Goal: Check status: Check status

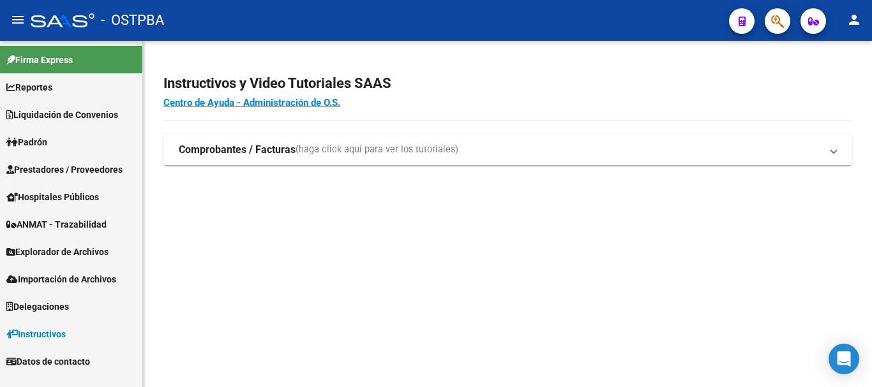
click at [71, 146] on link "Padrón" at bounding box center [71, 141] width 142 height 27
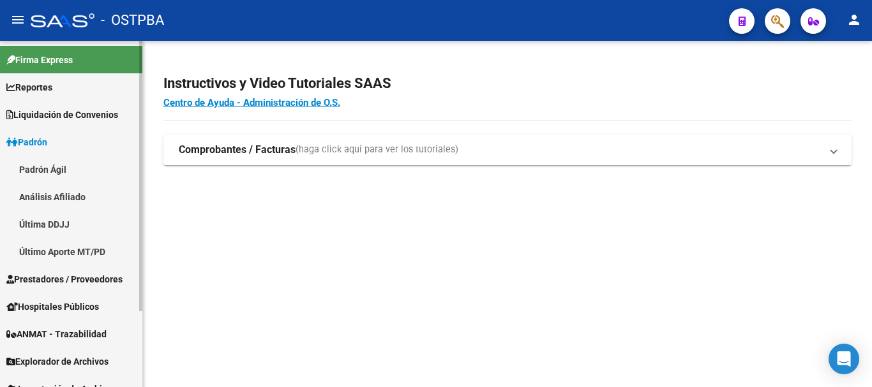
click at [69, 170] on link "Padrón Ágil" at bounding box center [71, 169] width 142 height 27
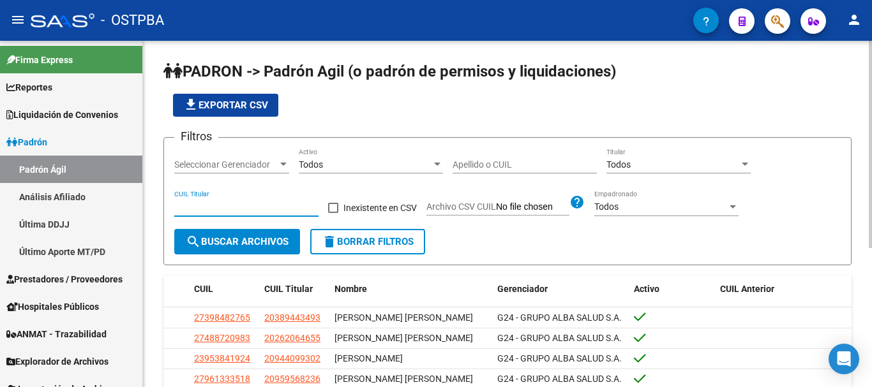
click at [213, 203] on input "CUIL Titular" at bounding box center [246, 207] width 144 height 11
paste input "20-25552060-2"
type input "20-25552060-2"
click at [234, 246] on span "search Buscar Archivos" at bounding box center [237, 241] width 103 height 11
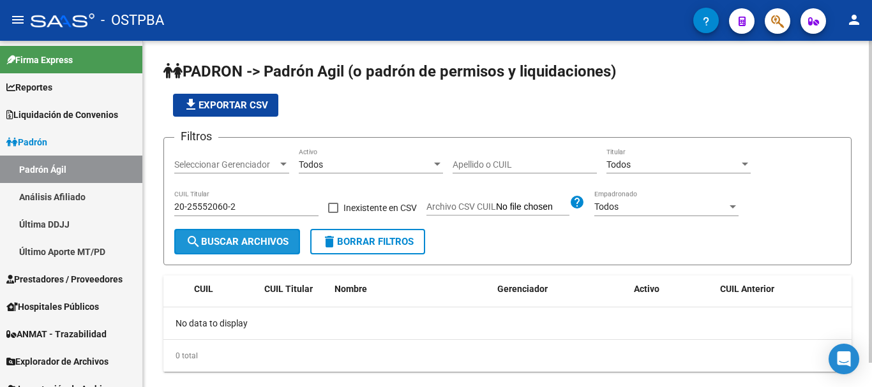
click at [244, 248] on span "search Buscar Archivos" at bounding box center [237, 241] width 103 height 11
click at [244, 241] on span "search Buscar Archivos" at bounding box center [237, 241] width 103 height 11
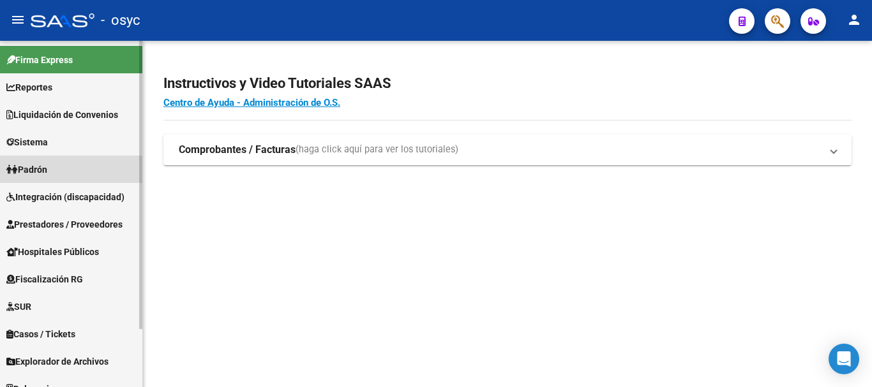
drag, startPoint x: 35, startPoint y: 163, endPoint x: 86, endPoint y: 183, distance: 54.8
click at [37, 163] on span "Padrón" at bounding box center [26, 170] width 41 height 14
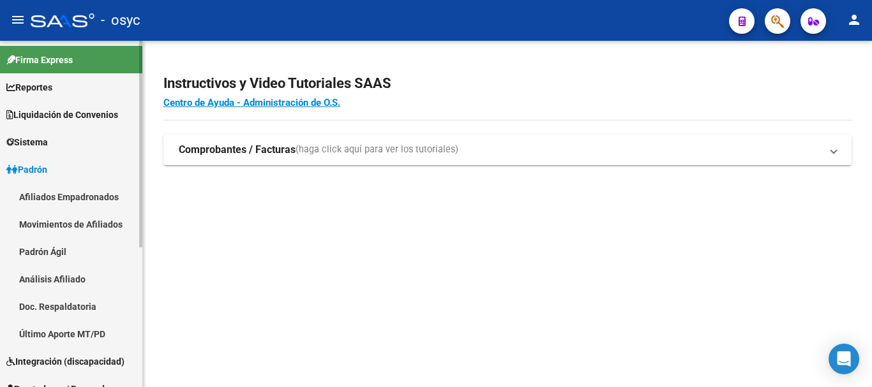
click at [49, 248] on link "Padrón Ágil" at bounding box center [71, 251] width 142 height 27
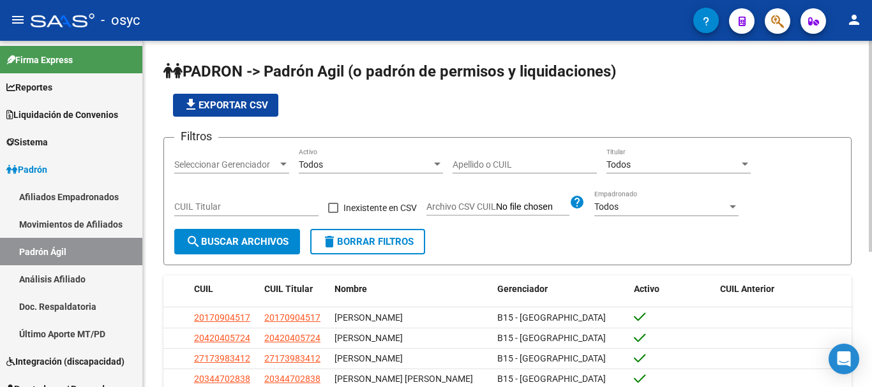
click at [262, 205] on input "CUIL Titular" at bounding box center [246, 207] width 144 height 11
paste input "20-25552060-2"
type input "20-25552060-2"
click at [228, 239] on span "search Buscar Archivos" at bounding box center [237, 241] width 103 height 11
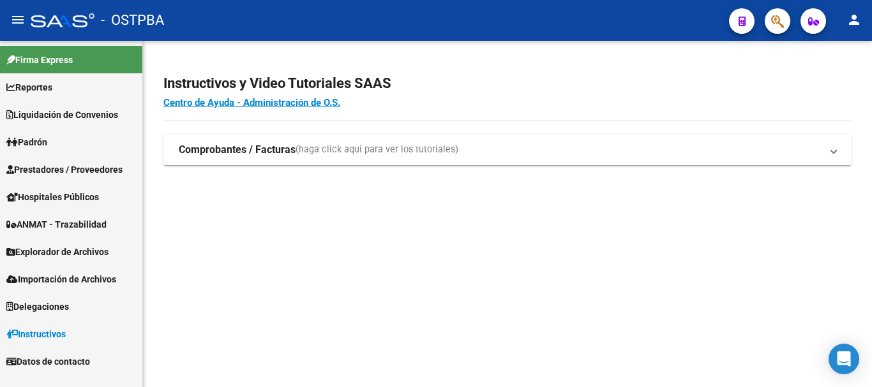
click at [63, 139] on link "Padrón" at bounding box center [71, 141] width 142 height 27
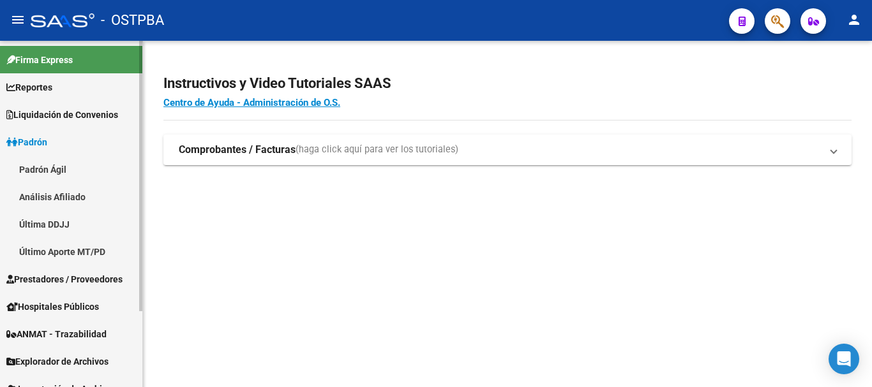
click at [63, 169] on link "Padrón Ágil" at bounding box center [71, 169] width 142 height 27
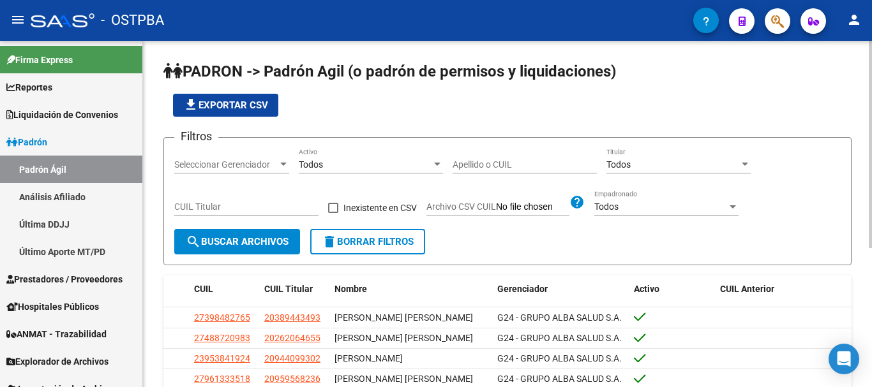
click at [235, 203] on input "CUIL Titular" at bounding box center [246, 207] width 144 height 11
paste input "20-25552060-2"
type input "20-25552060-2"
click at [230, 241] on span "search Buscar Archivos" at bounding box center [237, 241] width 103 height 11
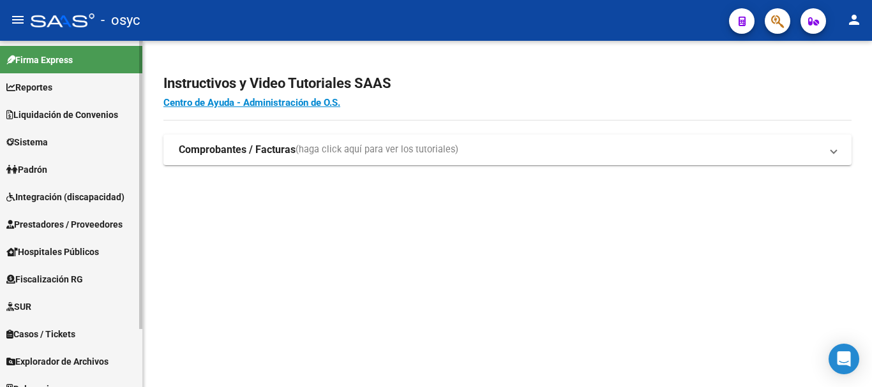
click at [63, 165] on link "Padrón" at bounding box center [71, 169] width 142 height 27
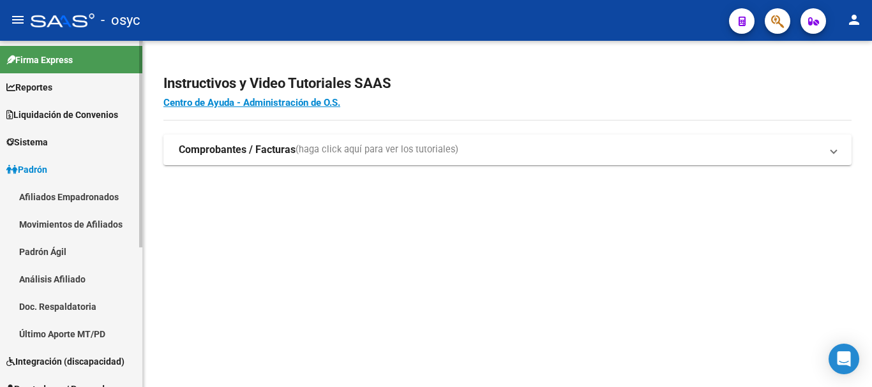
click at [41, 251] on link "Padrón Ágil" at bounding box center [71, 251] width 142 height 27
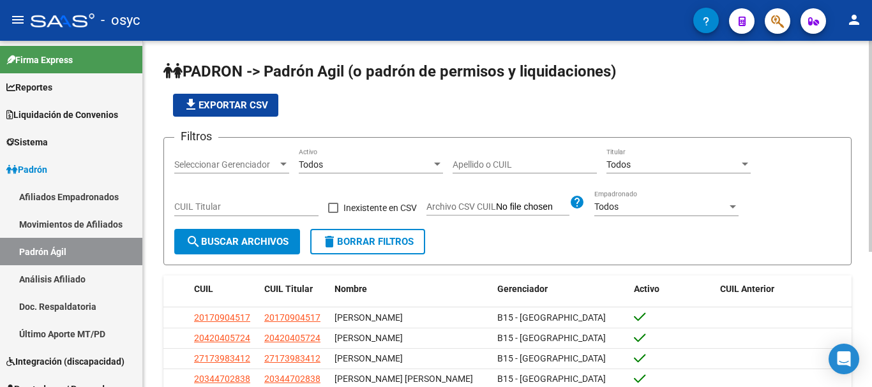
click at [224, 205] on input "CUIL Titular" at bounding box center [246, 207] width 144 height 11
paste input "20-25552060-2"
type input "20-25552060-2"
click at [227, 230] on button "search Buscar Archivos" at bounding box center [237, 242] width 126 height 26
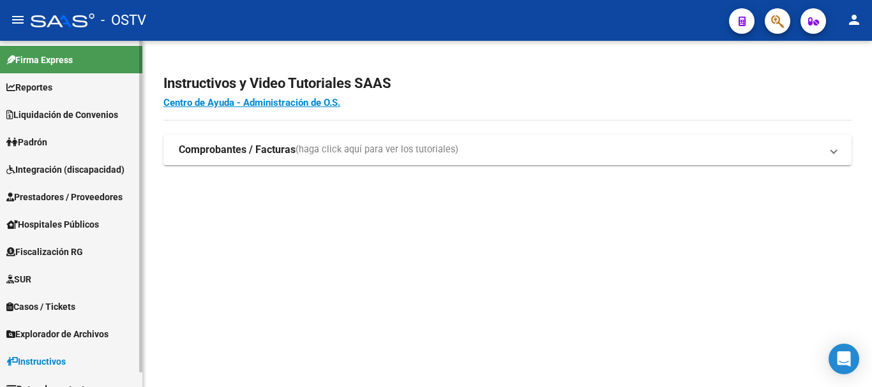
click at [54, 143] on link "Padrón" at bounding box center [71, 141] width 142 height 27
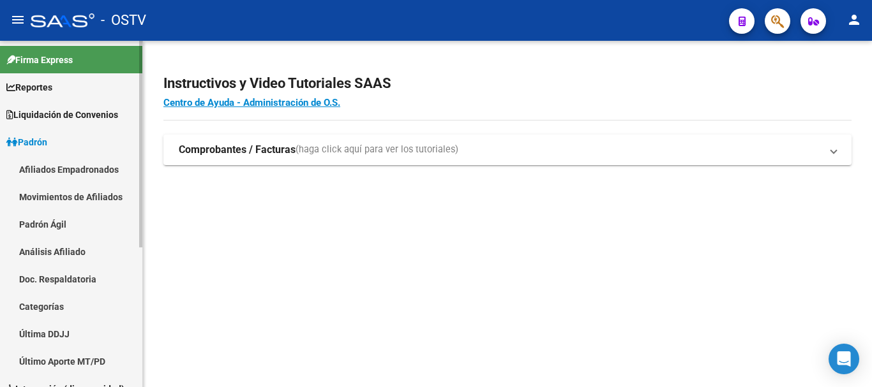
click at [56, 223] on link "Padrón Ágil" at bounding box center [71, 224] width 142 height 27
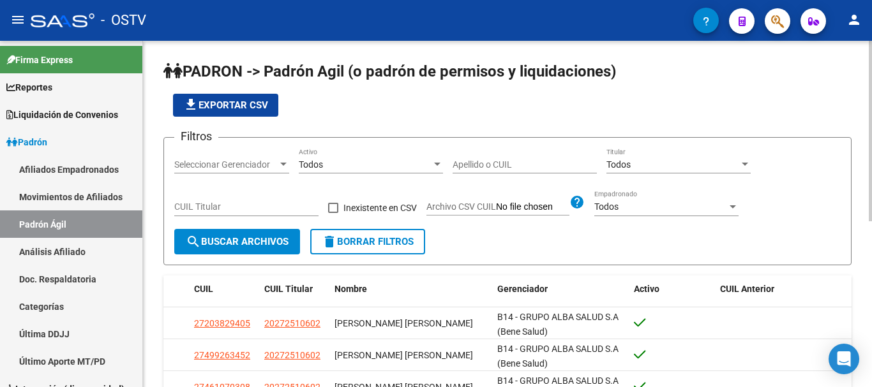
click at [267, 202] on input "CUIL Titular" at bounding box center [246, 207] width 144 height 11
paste input "20-25552060-2"
type input "20-25552060-2"
click at [249, 246] on span "search Buscar Archivos" at bounding box center [237, 241] width 103 height 11
